Goal: Task Accomplishment & Management: Manage account settings

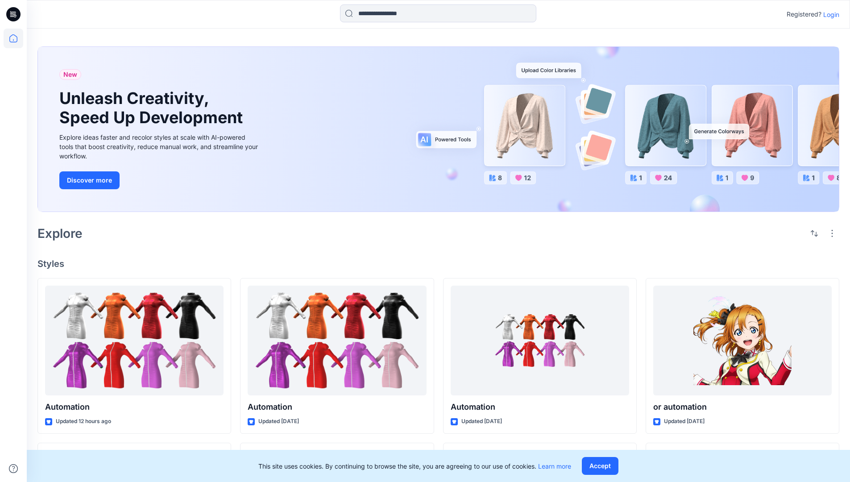
click at [829, 14] on p "Login" at bounding box center [831, 14] width 16 height 9
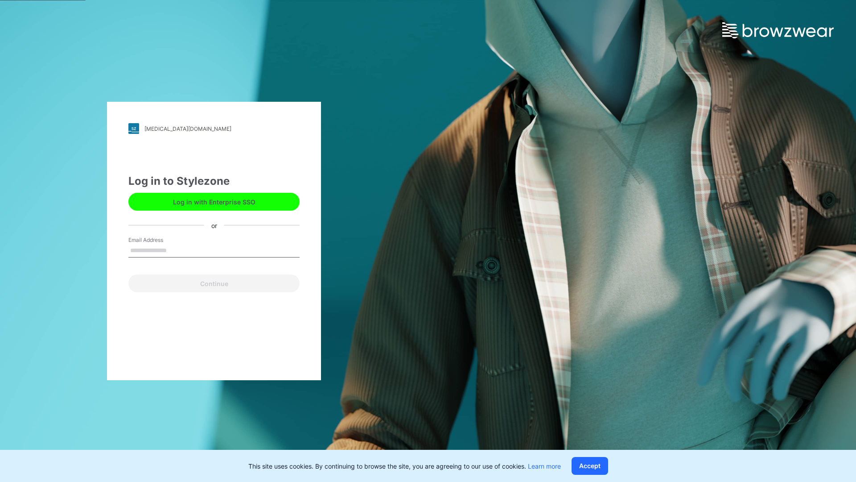
click at [176, 250] on input "Email Address" at bounding box center [213, 250] width 171 height 13
type input "**********"
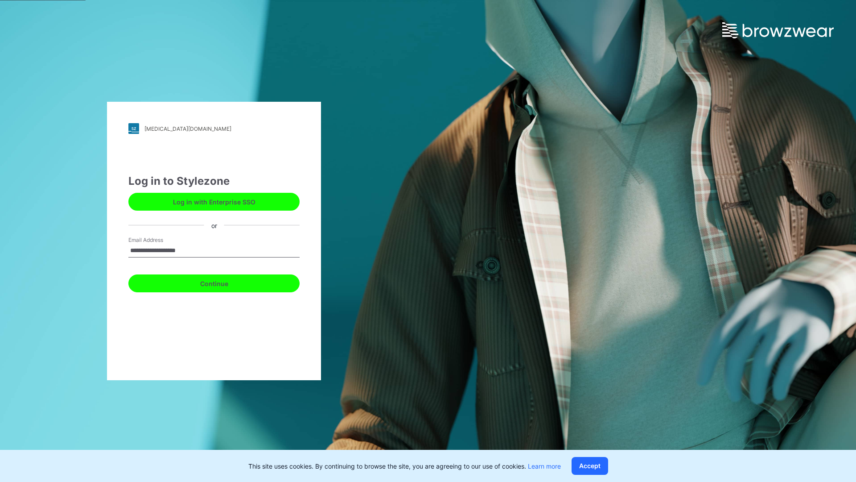
click at [224, 282] on button "Continue" at bounding box center [213, 283] width 171 height 18
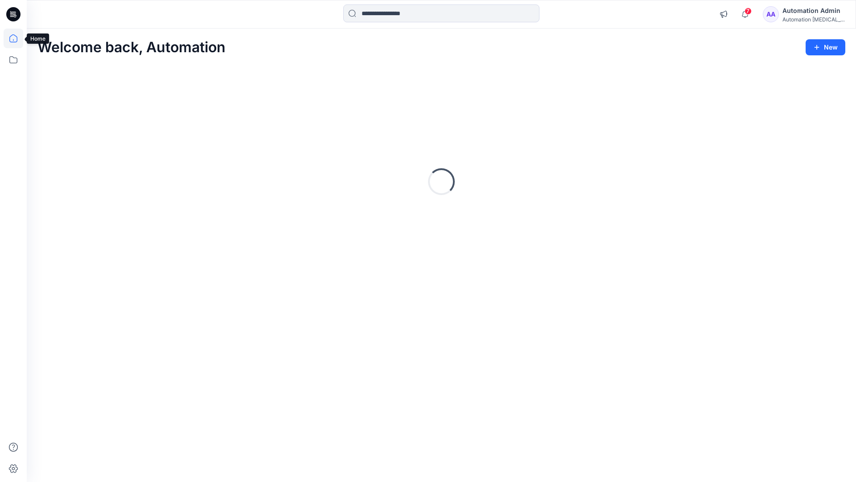
click at [17, 38] on icon at bounding box center [13, 38] width 8 height 8
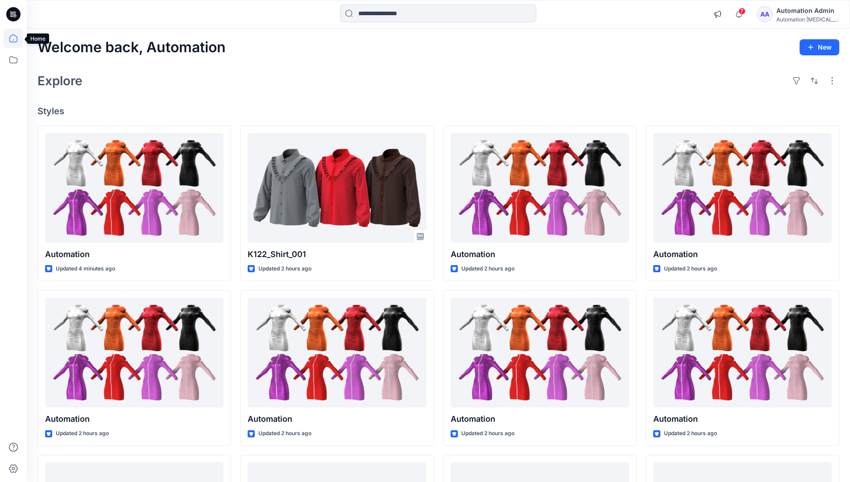
click at [797, 18] on div "Automation testim..." at bounding box center [807, 19] width 62 height 7
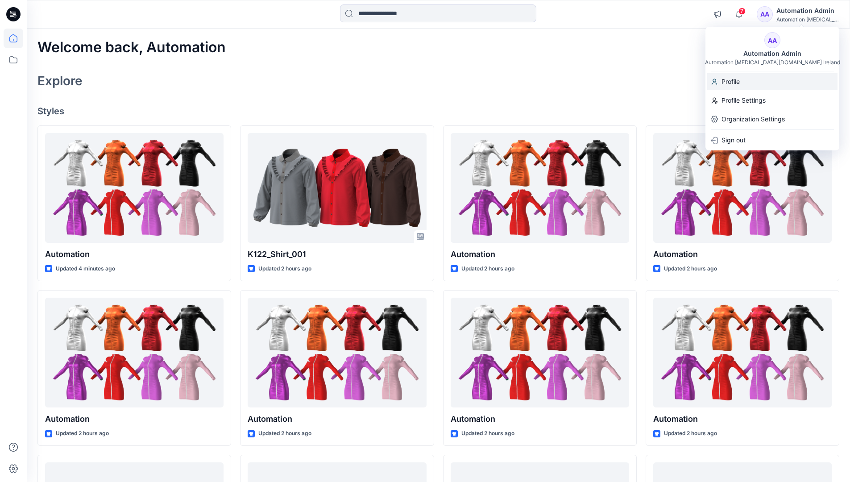
click at [753, 83] on div "Profile" at bounding box center [772, 81] width 130 height 17
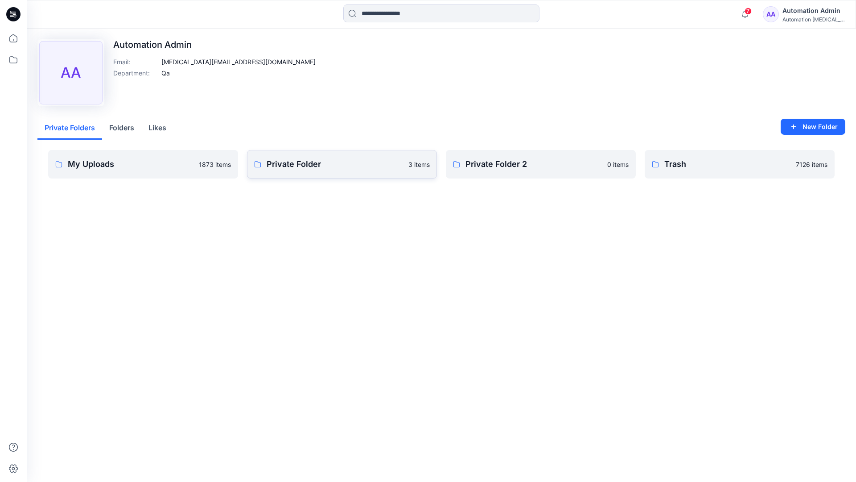
click at [298, 171] on link "Private Folder 3 items" at bounding box center [342, 164] width 190 height 29
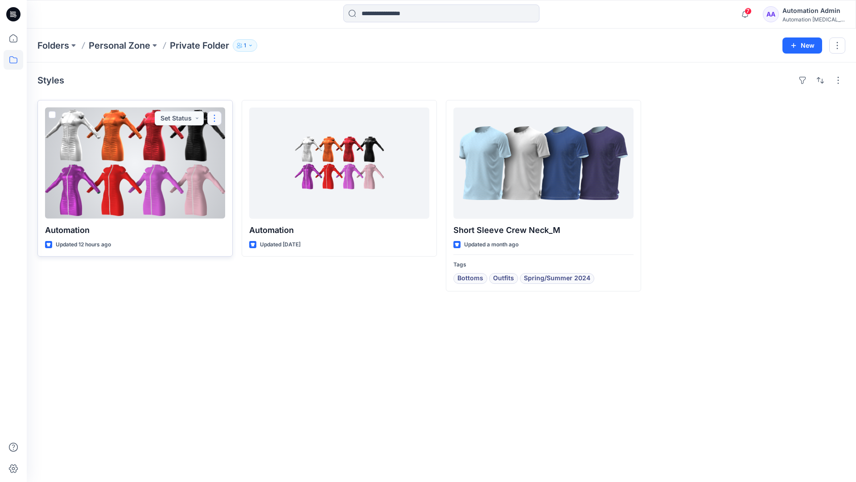
click at [213, 118] on button "button" at bounding box center [214, 118] width 14 height 14
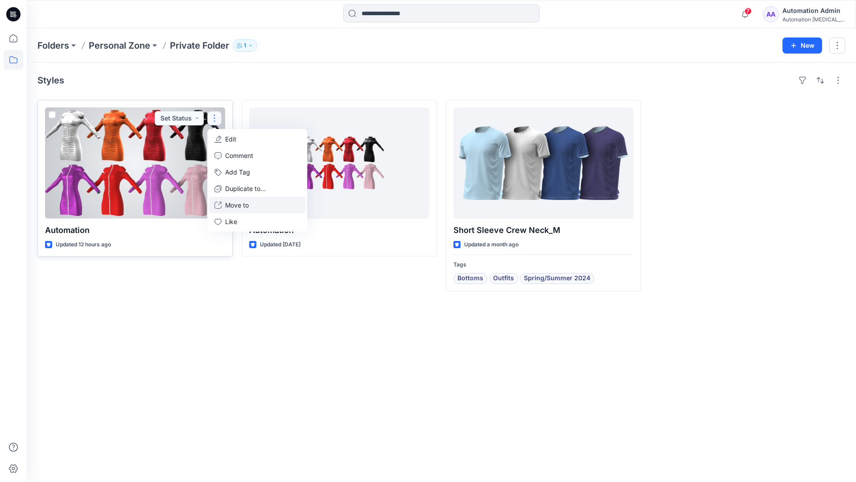
click at [230, 202] on p "Move to" at bounding box center [237, 204] width 24 height 9
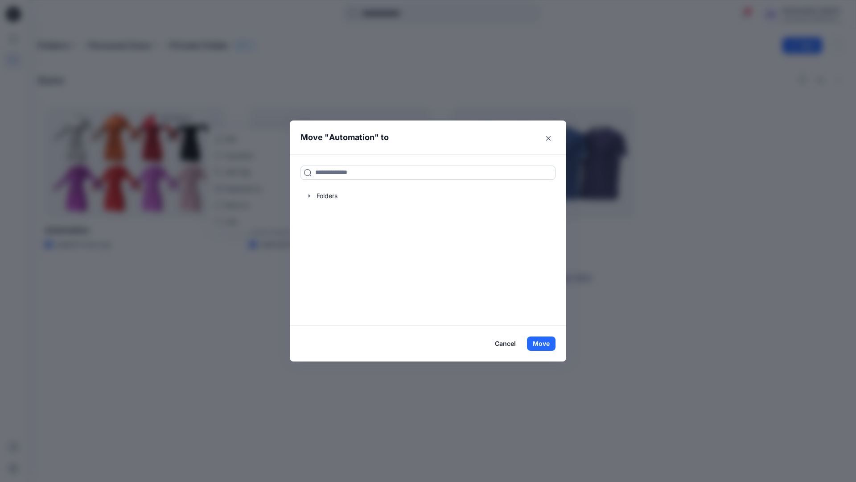
click at [393, 169] on input at bounding box center [428, 172] width 255 height 14
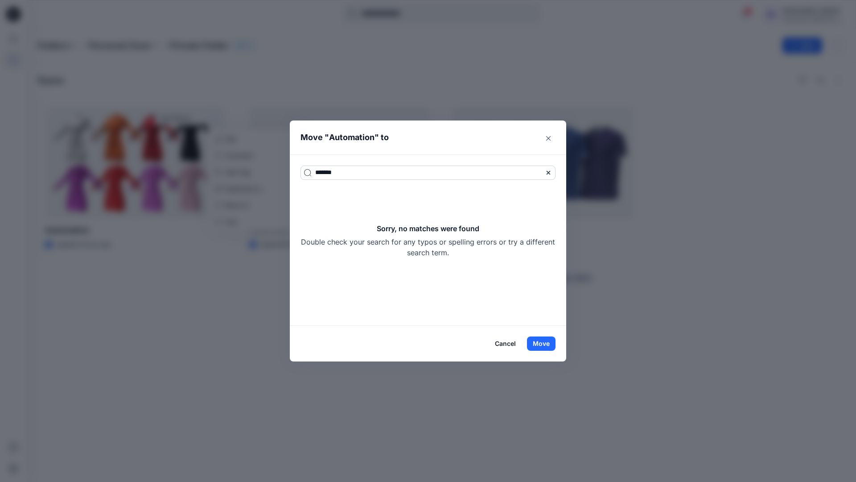
type input "*******"
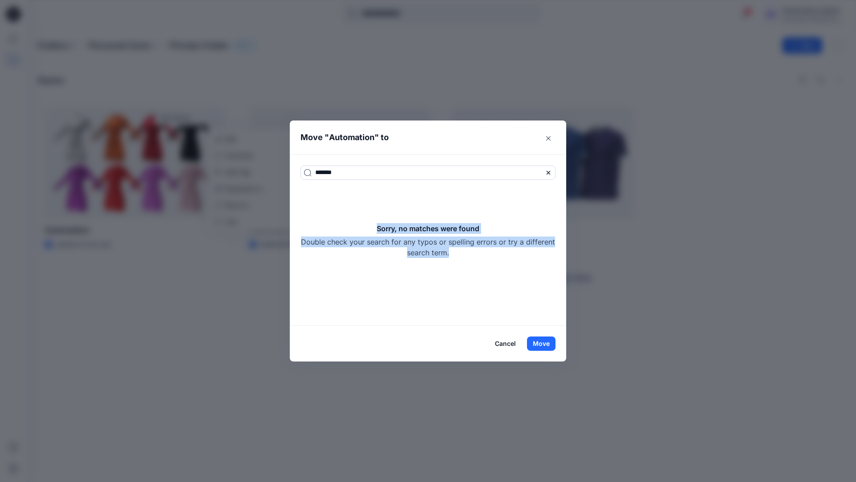
drag, startPoint x: 393, startPoint y: 169, endPoint x: 463, endPoint y: 252, distance: 108.6
click at [463, 252] on div "Sorry, no matches were found Double check your search for any typos or spelling…" at bounding box center [428, 240] width 255 height 35
click at [548, 343] on button "Move" at bounding box center [541, 343] width 29 height 14
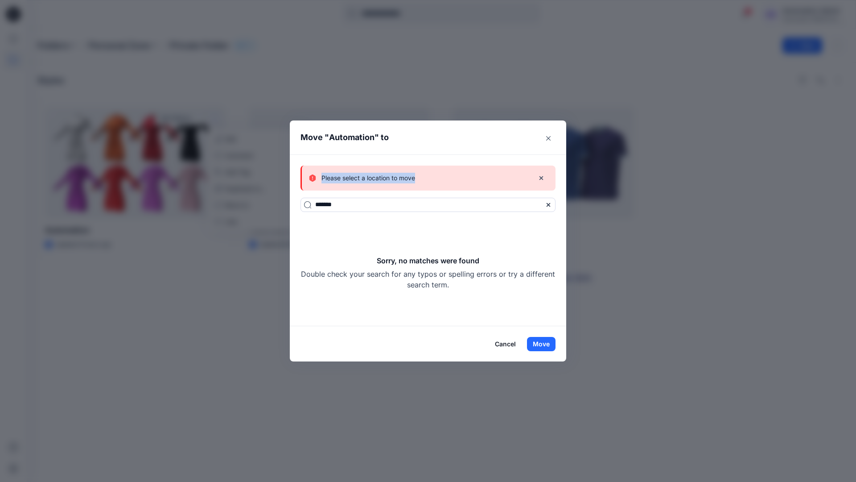
drag, startPoint x: 548, startPoint y: 343, endPoint x: 416, endPoint y: 178, distance: 210.9
click at [416, 178] on div "Please select a location to move" at bounding box center [418, 178] width 218 height 11
click at [508, 343] on button "Cancel" at bounding box center [505, 344] width 33 height 14
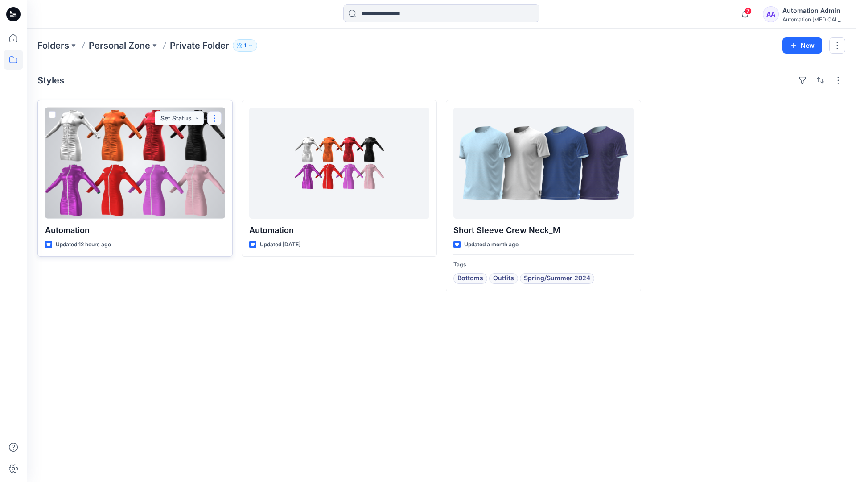
click at [215, 118] on button "button" at bounding box center [214, 118] width 14 height 14
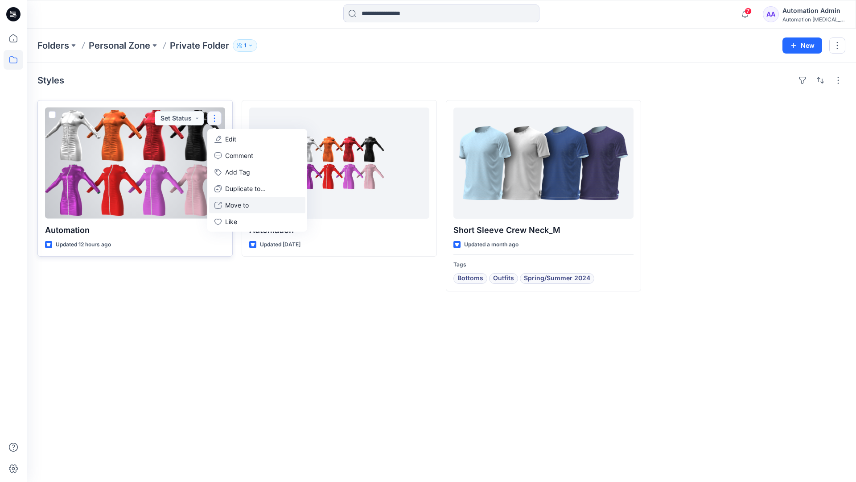
click at [242, 203] on p "Move to" at bounding box center [237, 204] width 24 height 9
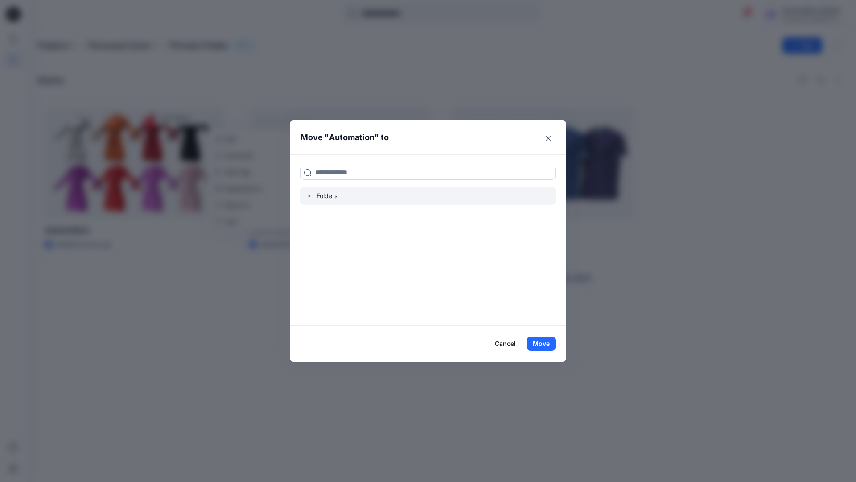
click at [311, 197] on icon "button" at bounding box center [309, 195] width 7 height 7
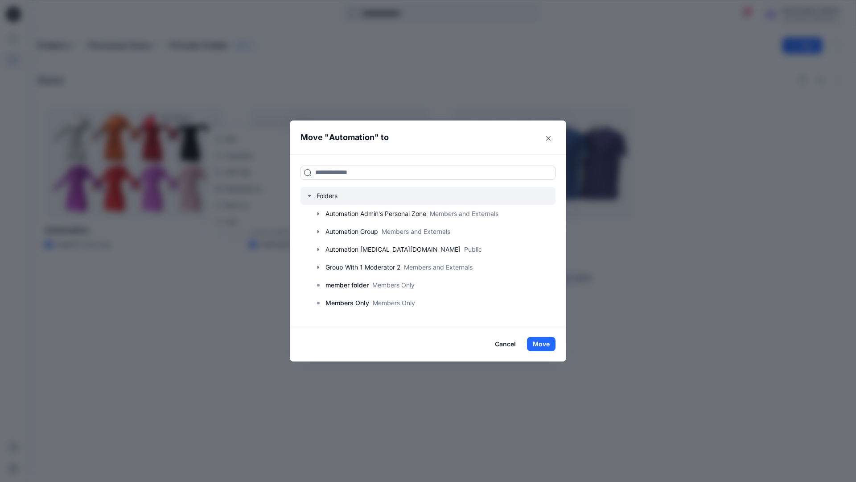
scroll to position [70, 0]
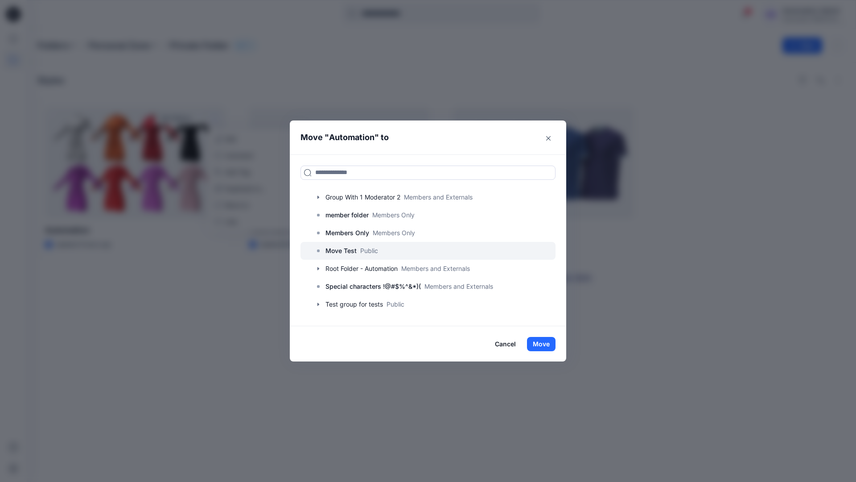
click at [346, 250] on p "Move Test" at bounding box center [341, 250] width 31 height 11
click at [544, 343] on button "Move" at bounding box center [541, 344] width 29 height 14
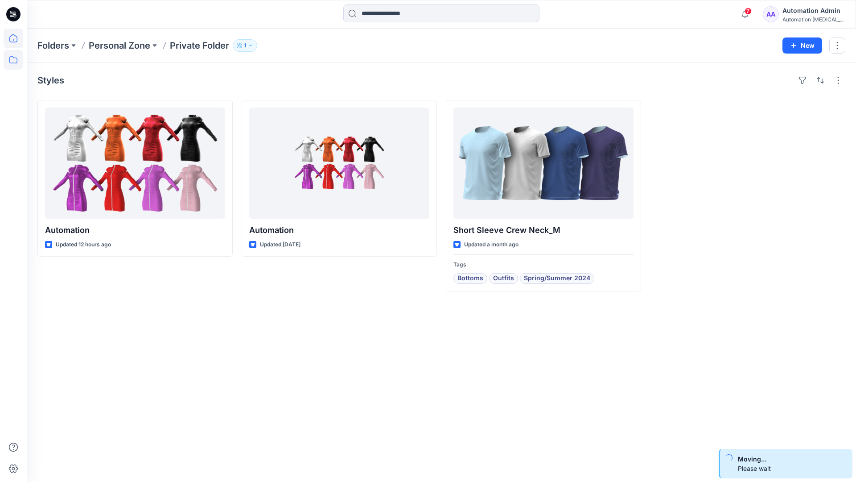
click at [14, 37] on icon at bounding box center [14, 39] width 20 height 20
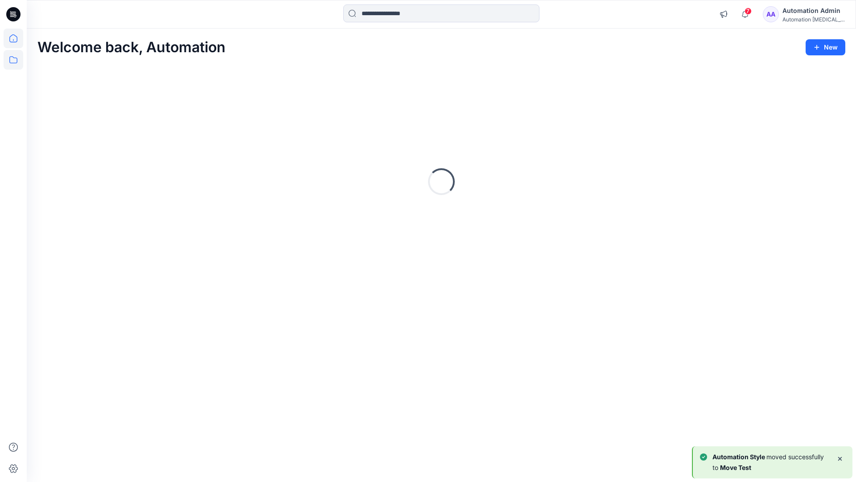
click at [15, 58] on icon at bounding box center [14, 60] width 20 height 20
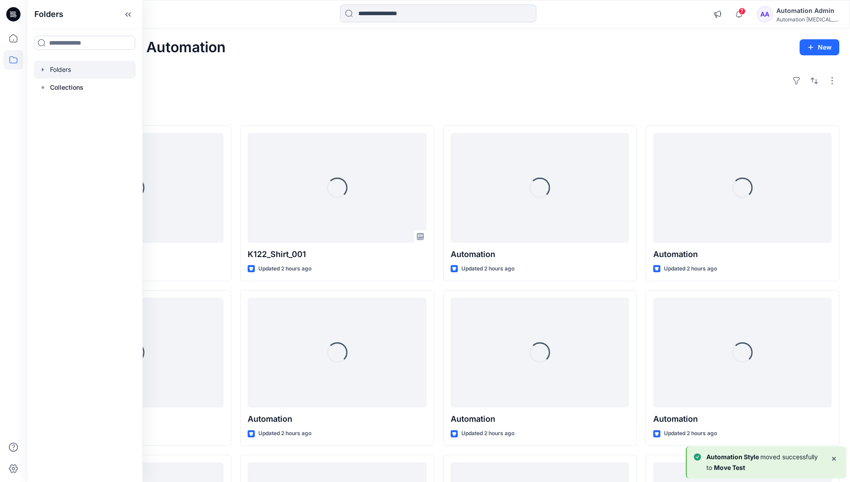
click at [59, 70] on div at bounding box center [85, 70] width 102 height 18
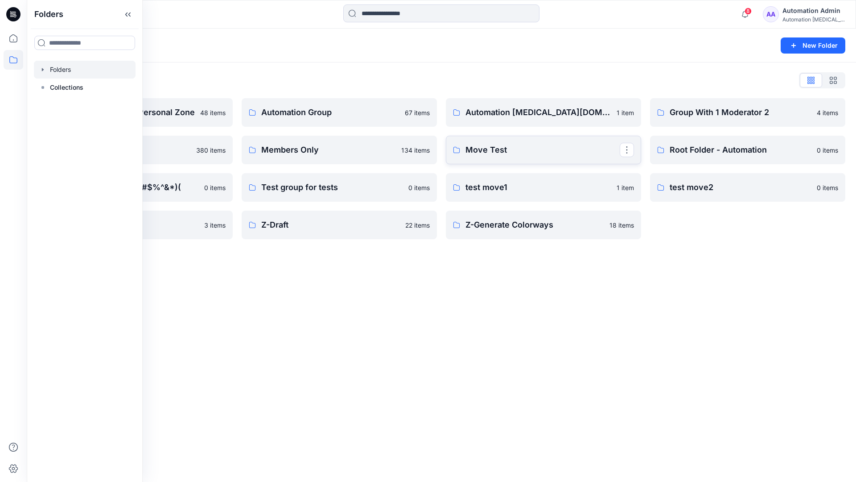
click at [606, 159] on link "Move Test" at bounding box center [543, 150] width 195 height 29
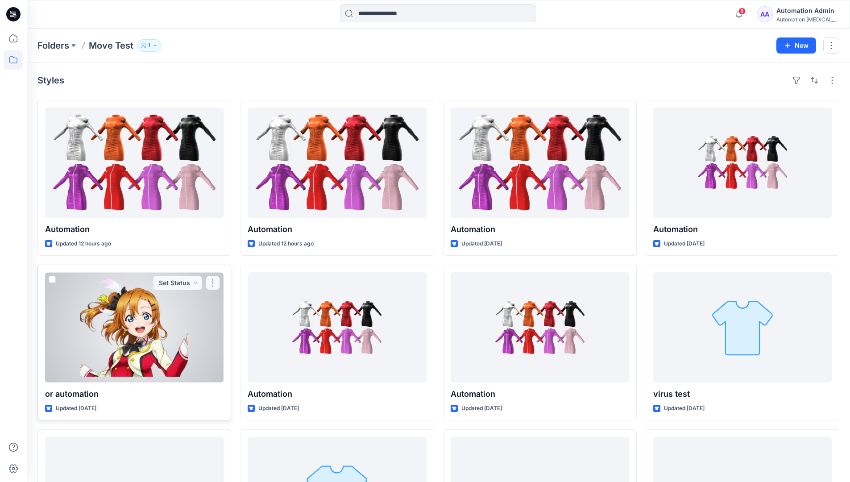
click at [213, 284] on button "button" at bounding box center [213, 283] width 14 height 14
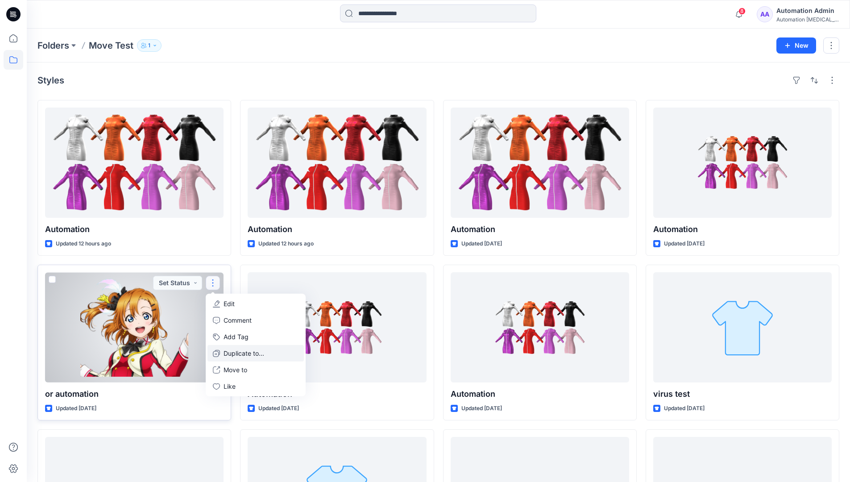
click at [230, 349] on p "Duplicate to..." at bounding box center [243, 352] width 41 height 9
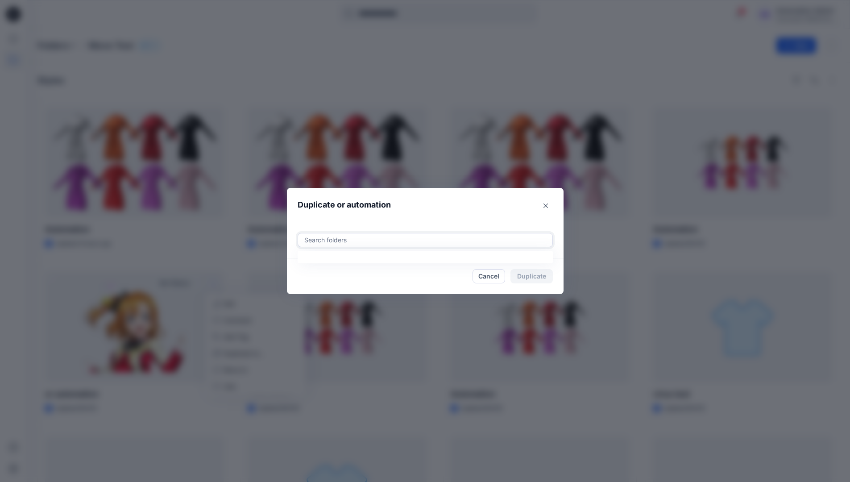
click at [332, 235] on div at bounding box center [425, 240] width 244 height 11
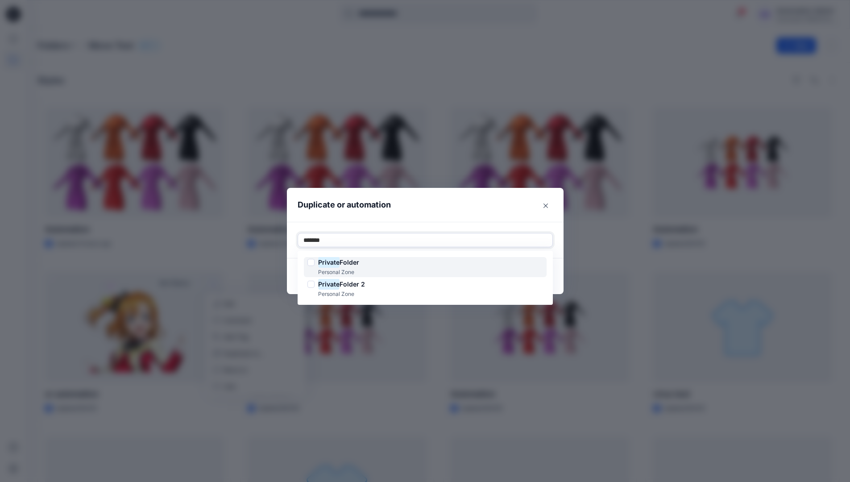
click at [351, 260] on span "Folder" at bounding box center [349, 262] width 20 height 8
type input "*******"
click at [424, 213] on header "Duplicate or automation" at bounding box center [416, 205] width 259 height 34
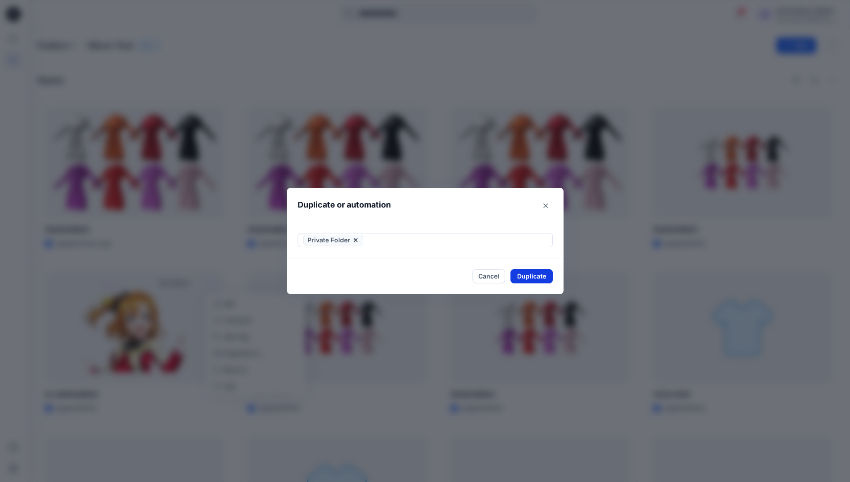
click at [541, 272] on button "Duplicate" at bounding box center [531, 276] width 42 height 14
click at [545, 275] on button "Close" at bounding box center [538, 276] width 29 height 14
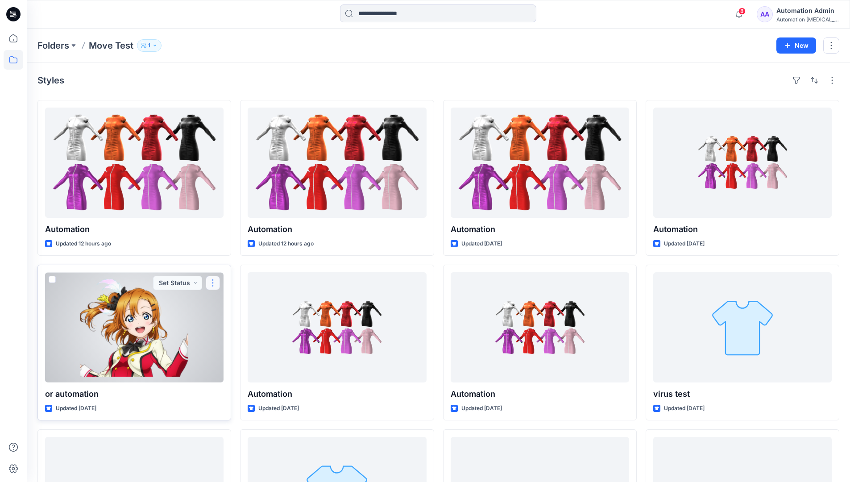
click at [212, 283] on button "button" at bounding box center [213, 283] width 14 height 14
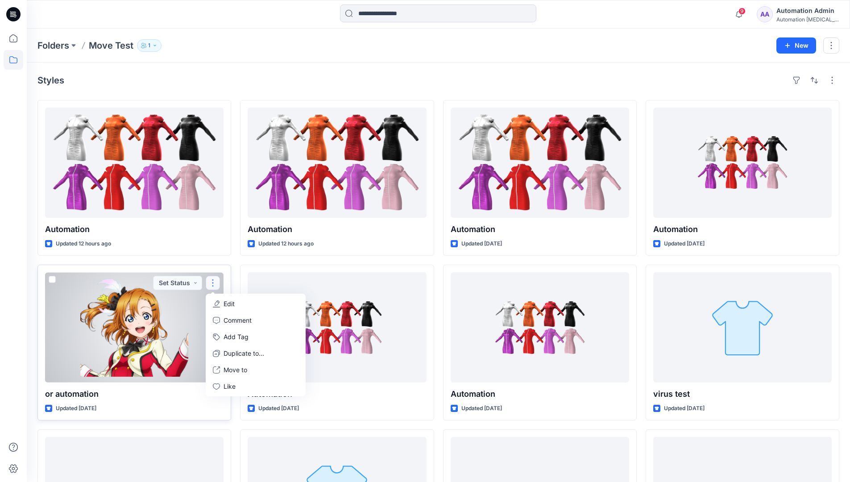
click at [226, 303] on p "Edit" at bounding box center [228, 303] width 11 height 9
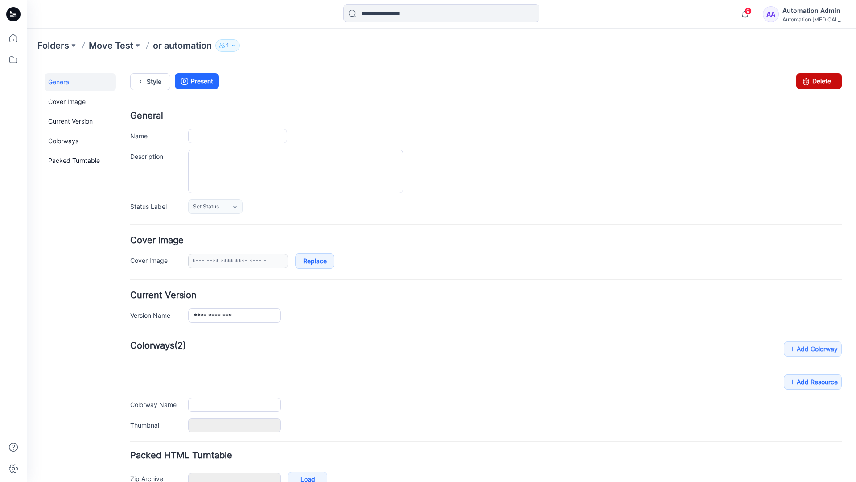
click at [800, 83] on icon at bounding box center [806, 81] width 12 height 16
type input "**********"
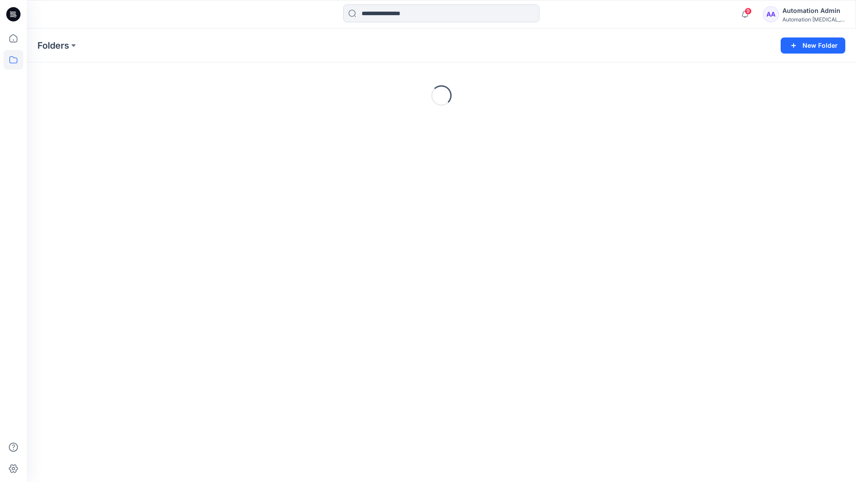
click at [798, 12] on div "Automation Admin" at bounding box center [814, 10] width 62 height 11
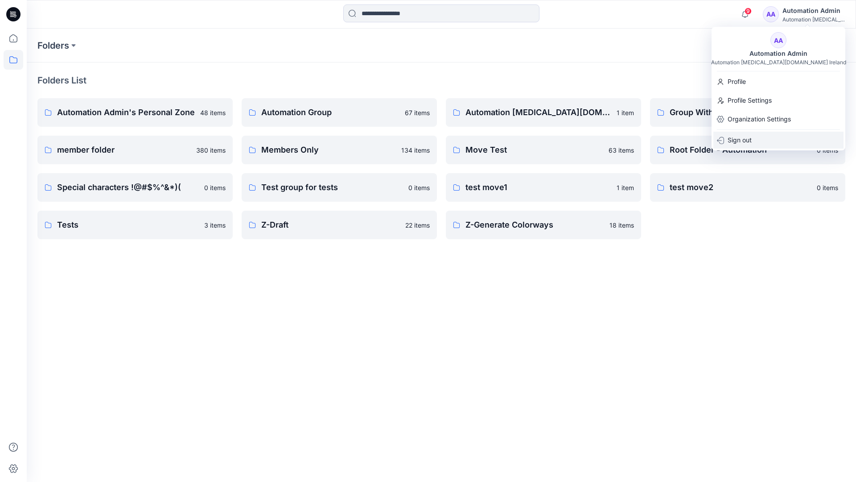
click at [741, 137] on p "Sign out" at bounding box center [740, 140] width 24 height 17
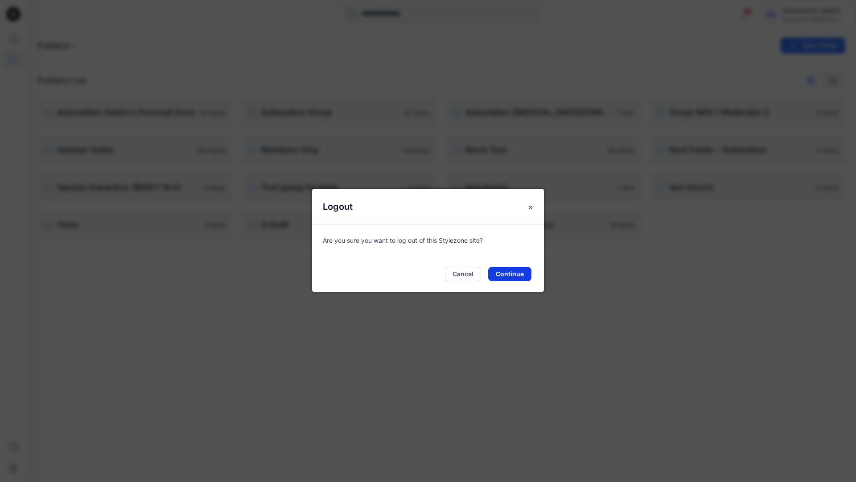
click at [516, 272] on button "Continue" at bounding box center [509, 274] width 43 height 14
